Goal: Find specific page/section: Find specific page/section

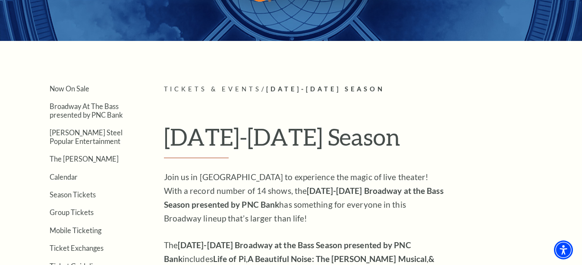
scroll to position [142, 0]
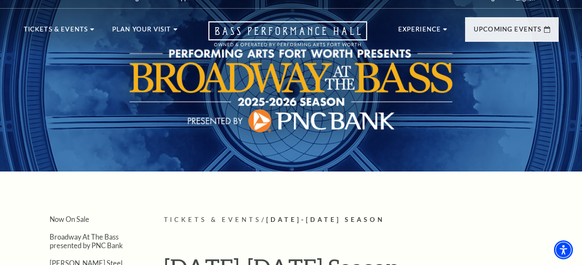
scroll to position [12, 0]
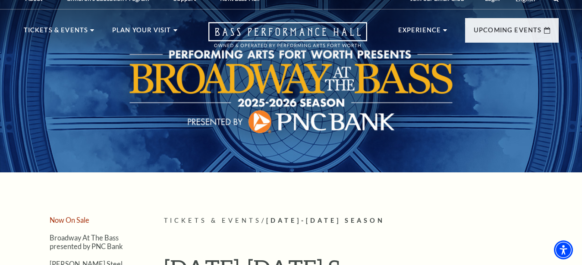
click at [69, 223] on link "Now On Sale" at bounding box center [70, 220] width 40 height 8
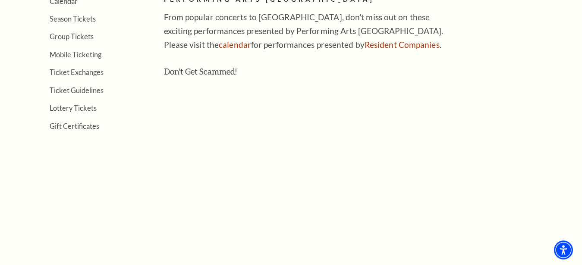
scroll to position [320, 0]
click at [69, 228] on aside "Now On Sale Broadway At The Bass presented by PNC Bank [PERSON_NAME] Steel Popu…" at bounding box center [81, 87] width 114 height 358
click at [69, 228] on aside "Now On Sale Broadway At The Bass presented by PNC Bank Irwin Steel Popular Ente…" at bounding box center [81, 87] width 114 height 358
drag, startPoint x: 89, startPoint y: 85, endPoint x: 96, endPoint y: 77, distance: 10.4
click at [96, 77] on ul "Now On Sale Broadway At The Bass presented by PNC Bank Irwin Steel Popular Ente…" at bounding box center [81, 19] width 114 height 222
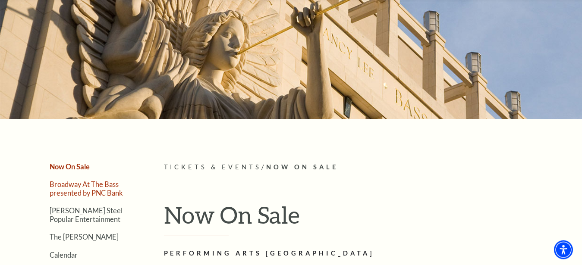
scroll to position [0, 0]
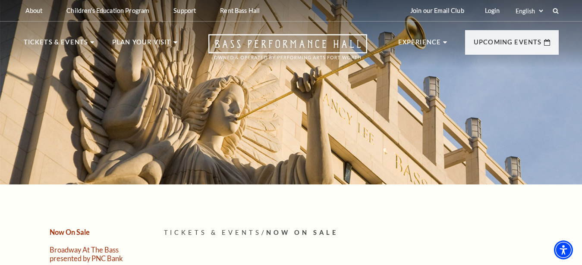
click at [82, 125] on div at bounding box center [291, 90] width 582 height 190
